Goal: Task Accomplishment & Management: Use online tool/utility

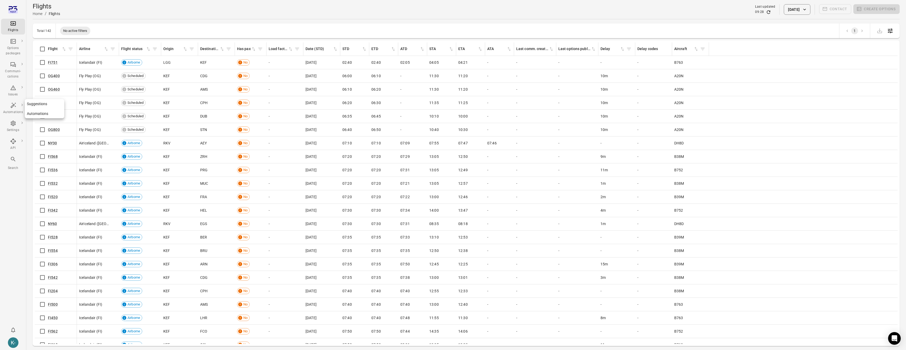
click at [38, 105] on link "Suggestions" at bounding box center [45, 104] width 40 height 10
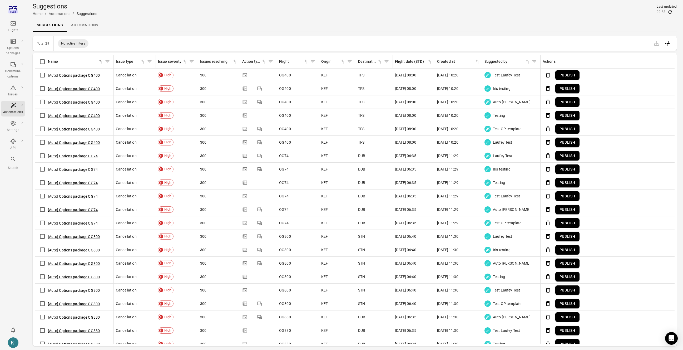
click at [567, 75] on button "Publish" at bounding box center [567, 75] width 24 height 10
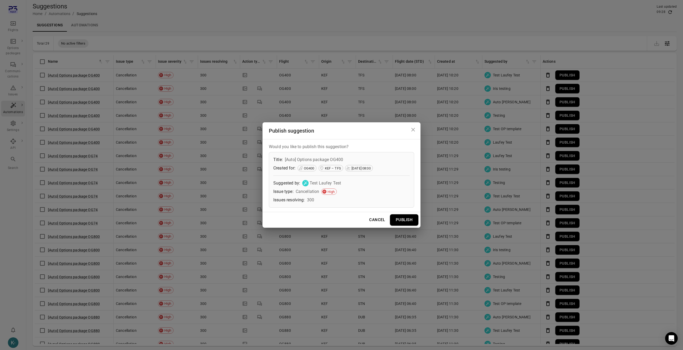
click at [412, 225] on div "Cancel Publish" at bounding box center [342, 219] width 158 height 15
click at [407, 222] on button "Publish" at bounding box center [404, 219] width 28 height 11
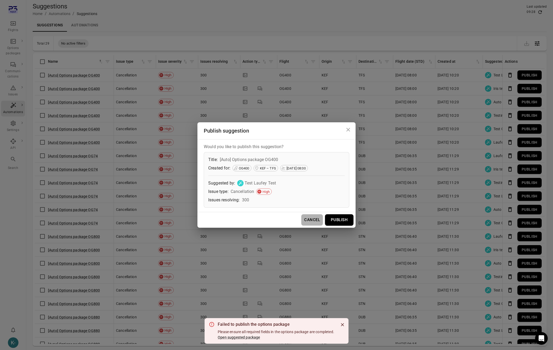
click at [302, 223] on button "Cancel" at bounding box center [312, 219] width 22 height 11
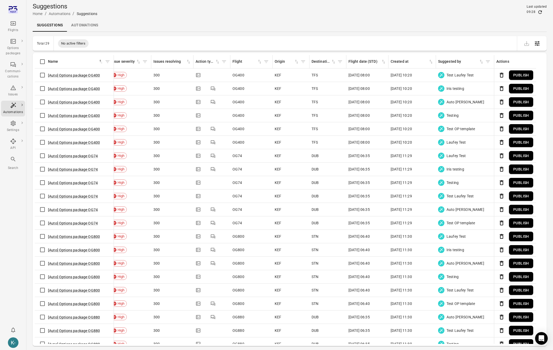
scroll to position [0, 65]
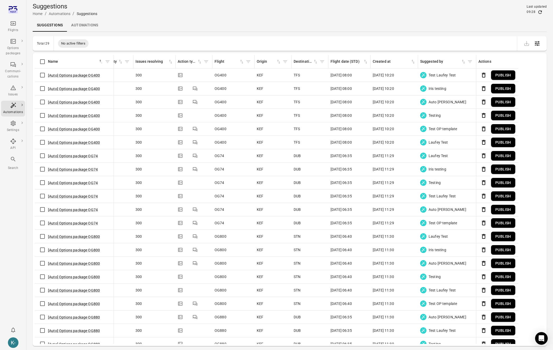
click at [508, 177] on span "Publish" at bounding box center [496, 182] width 37 height 11
click at [506, 226] on button "Publish" at bounding box center [503, 223] width 24 height 10
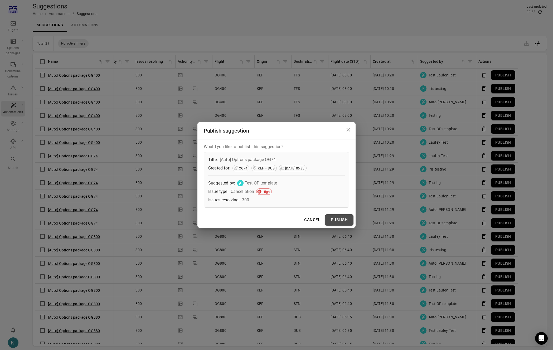
click at [335, 224] on button "Publish" at bounding box center [339, 219] width 28 height 11
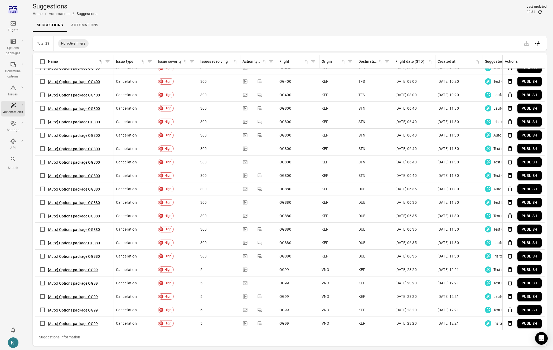
scroll to position [17, 0]
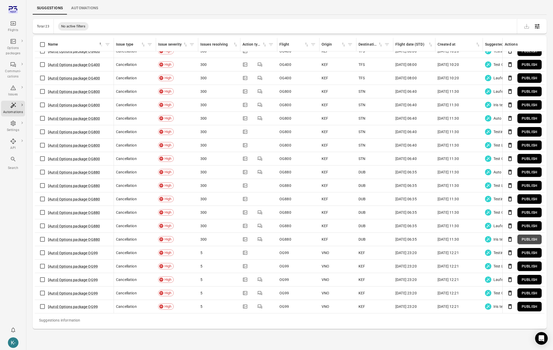
click at [526, 240] on button "Publish" at bounding box center [529, 239] width 24 height 10
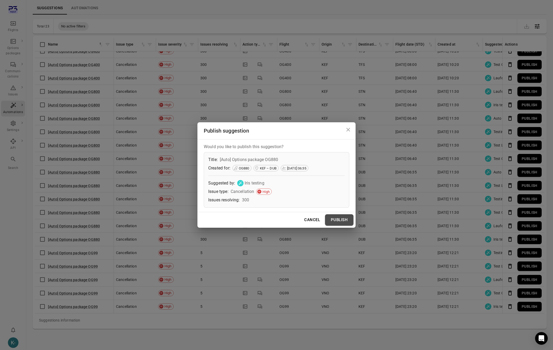
click at [336, 219] on button "Publish" at bounding box center [339, 219] width 28 height 11
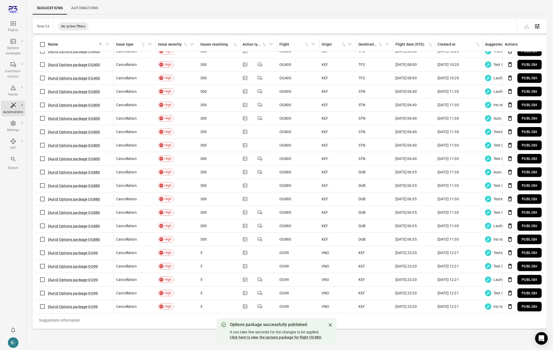
scroll to position [0, 0]
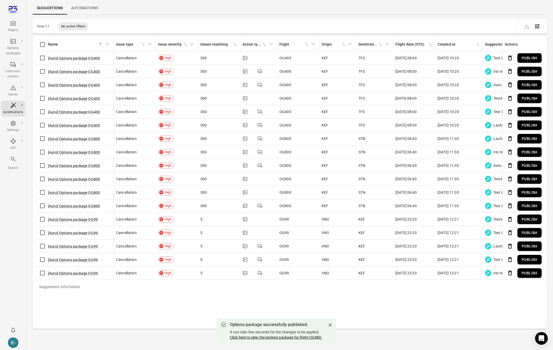
click at [304, 338] on link "Click here to view the options package for flight OG880." at bounding box center [276, 337] width 92 height 4
